Goal: Information Seeking & Learning: Learn about a topic

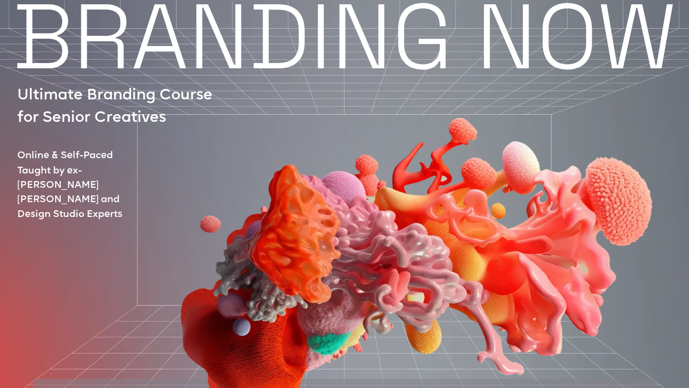
click at [96, 172] on div at bounding box center [388, 226] width 675 height 373
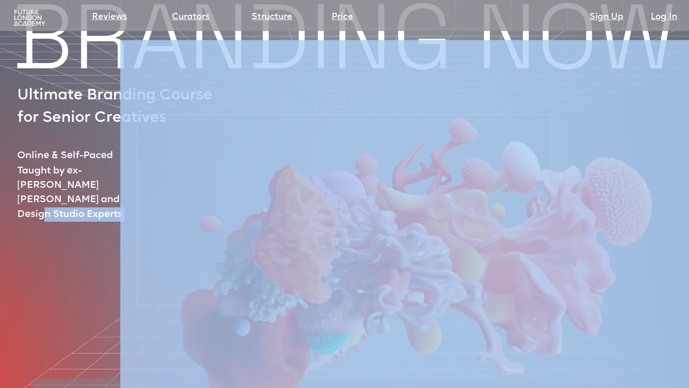
click at [417, 270] on img at bounding box center [410, 208] width 581 height 420
click at [11, 288] on div "BRANDING NOW Ultimate Branding Course for Senior Creatives Online & Self-Paced …" at bounding box center [344, 301] width 689 height 595
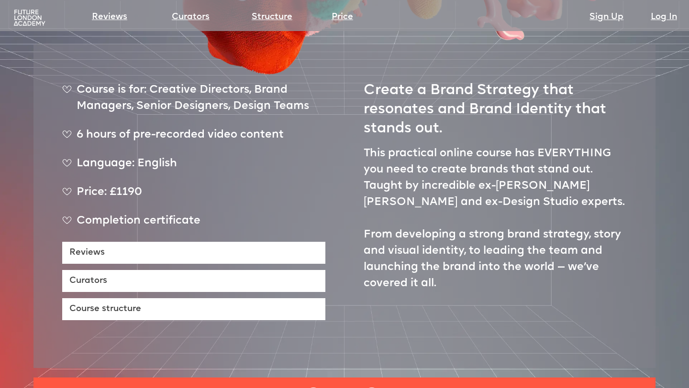
scroll to position [268, 0]
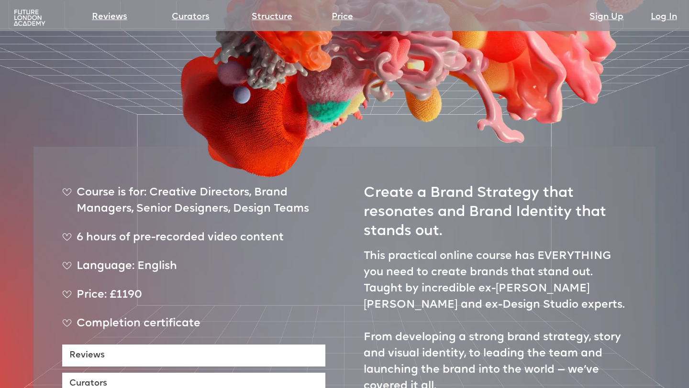
click at [284, 230] on div "6 hours of pre-recorded video content" at bounding box center [193, 242] width 263 height 24
click at [209, 185] on div "Course is for: Creative Directors, Brand Managers, Senior Designers, Design Tea…" at bounding box center [193, 205] width 263 height 40
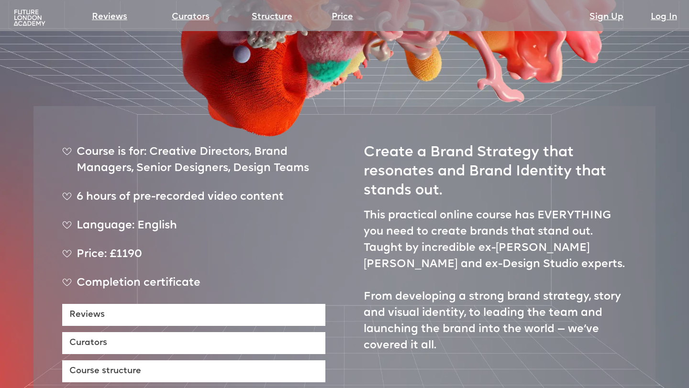
scroll to position [0, 0]
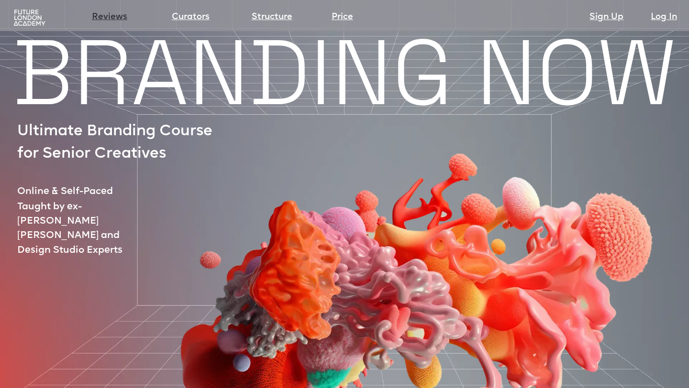
click at [119, 18] on link "Reviews" at bounding box center [109, 17] width 35 height 13
click at [180, 27] on section "Reviews Curators Structure Price Sign Up Log In" at bounding box center [344, 15] width 689 height 31
click at [179, 20] on link "Curators" at bounding box center [191, 17] width 38 height 13
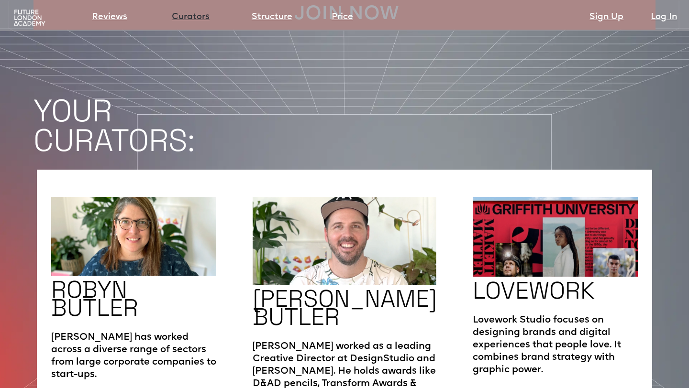
scroll to position [1455, 0]
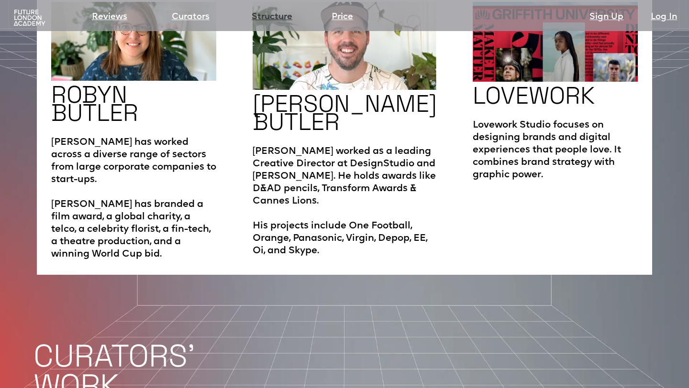
click at [288, 18] on link "Structure" at bounding box center [272, 17] width 41 height 13
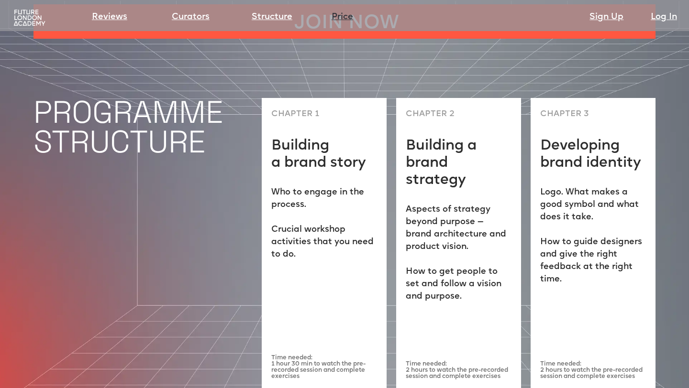
click at [342, 16] on link "Price" at bounding box center [343, 17] width 22 height 13
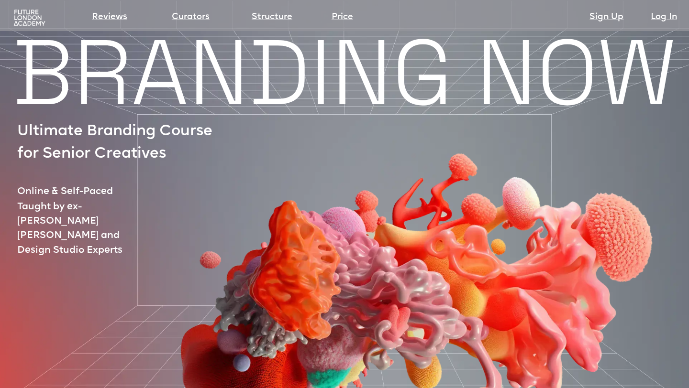
click at [19, 8] on div "Reviews Curators Structure Price Sign Up Log In" at bounding box center [344, 12] width 679 height 20
click at [22, 15] on img at bounding box center [29, 18] width 35 height 18
click at [22, 16] on img at bounding box center [29, 18] width 35 height 18
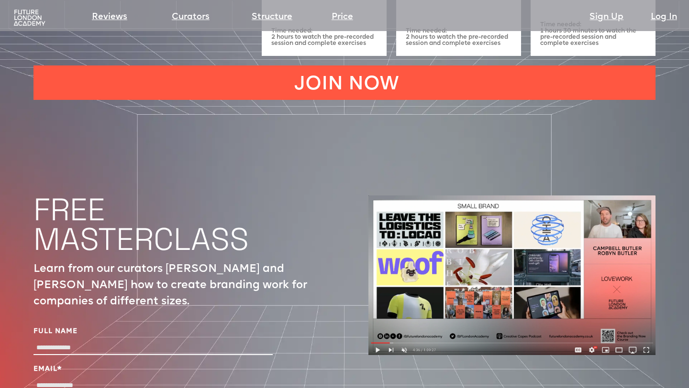
scroll to position [3057, 0]
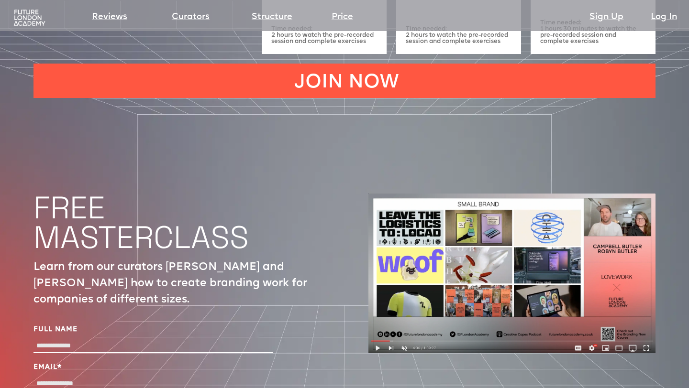
click at [407, 277] on img at bounding box center [511, 274] width 287 height 160
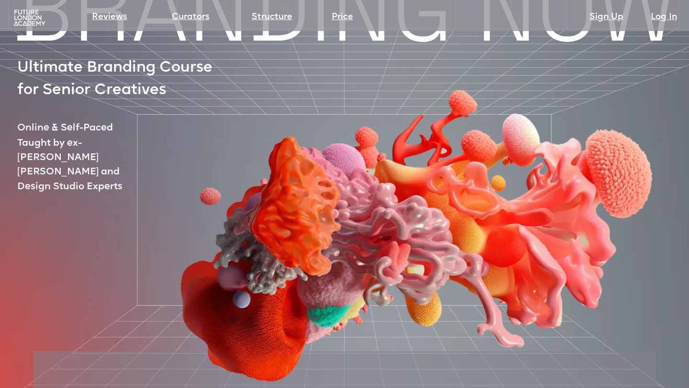
scroll to position [0, 0]
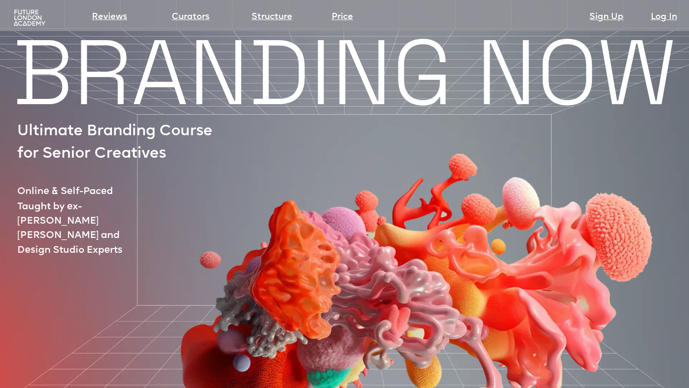
click at [21, 2] on div "Reviews Curators Structure Price Sign Up Log In" at bounding box center [344, 12] width 679 height 20
click at [25, 17] on img at bounding box center [29, 18] width 35 height 18
